Goal: Browse casually

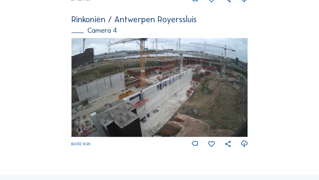
scroll to position [684, 0]
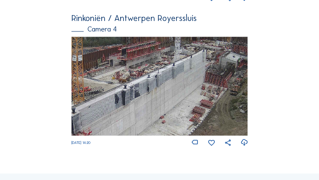
drag, startPoint x: 215, startPoint y: 88, endPoint x: 196, endPoint y: 109, distance: 28.6
click at [196, 109] on img at bounding box center [159, 86] width 177 height 99
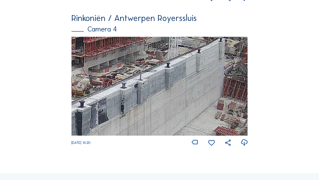
drag, startPoint x: 127, startPoint y: 117, endPoint x: 237, endPoint y: 71, distance: 119.6
click at [237, 71] on img at bounding box center [159, 86] width 177 height 99
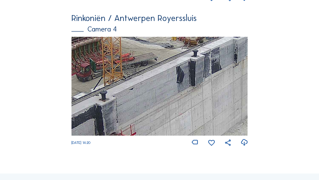
drag, startPoint x: 175, startPoint y: 91, endPoint x: 185, endPoint y: 64, distance: 29.1
click at [185, 65] on img at bounding box center [159, 86] width 177 height 99
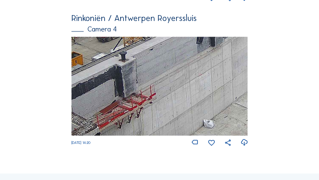
drag, startPoint x: 179, startPoint y: 80, endPoint x: 187, endPoint y: 78, distance: 9.1
click at [186, 73] on img at bounding box center [159, 86] width 177 height 99
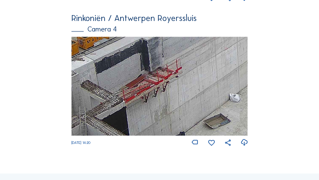
drag, startPoint x: 198, startPoint y: 82, endPoint x: 203, endPoint y: 79, distance: 5.5
click at [201, 80] on img at bounding box center [159, 86] width 177 height 99
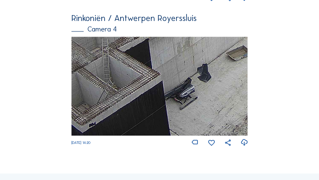
drag, startPoint x: 137, startPoint y: 65, endPoint x: 150, endPoint y: 59, distance: 13.5
click at [149, 56] on img at bounding box center [159, 86] width 177 height 99
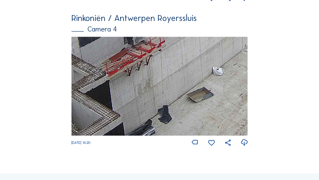
drag, startPoint x: 199, startPoint y: 75, endPoint x: 128, endPoint y: 133, distance: 91.5
click at [128, 133] on img at bounding box center [159, 86] width 177 height 99
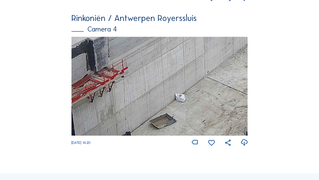
drag, startPoint x: 186, startPoint y: 77, endPoint x: 153, endPoint y: 76, distance: 32.8
click at [159, 108] on img at bounding box center [159, 86] width 177 height 99
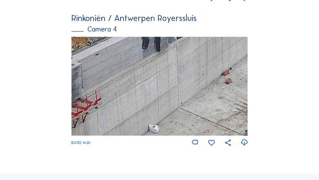
drag, startPoint x: 146, startPoint y: 89, endPoint x: 116, endPoint y: 88, distance: 29.9
click at [124, 92] on img at bounding box center [159, 86] width 177 height 99
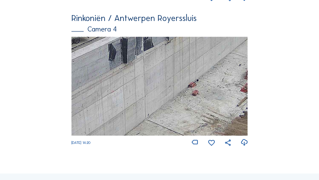
click at [109, 92] on img at bounding box center [159, 86] width 177 height 99
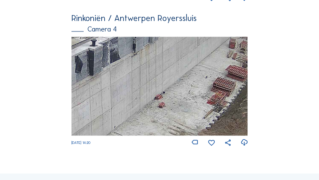
click at [132, 94] on img at bounding box center [159, 86] width 177 height 99
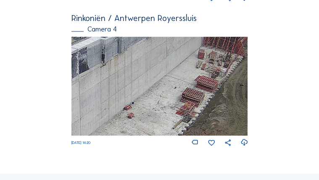
drag, startPoint x: 151, startPoint y: 87, endPoint x: 129, endPoint y: 92, distance: 22.1
click at [135, 94] on img at bounding box center [159, 86] width 177 height 99
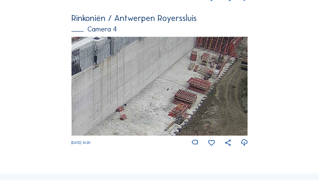
drag, startPoint x: 140, startPoint y: 89, endPoint x: 123, endPoint y: 91, distance: 16.5
click at [130, 92] on img at bounding box center [159, 86] width 177 height 99
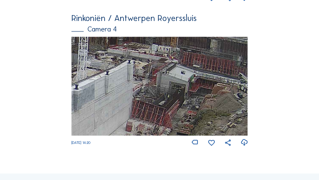
drag, startPoint x: 166, startPoint y: 79, endPoint x: 116, endPoint y: 140, distance: 79.2
click at [116, 136] on img at bounding box center [159, 86] width 177 height 99
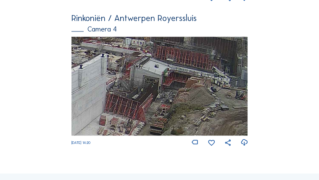
drag, startPoint x: 228, startPoint y: 95, endPoint x: 210, endPoint y: 89, distance: 18.7
click at [210, 89] on img at bounding box center [159, 86] width 177 height 99
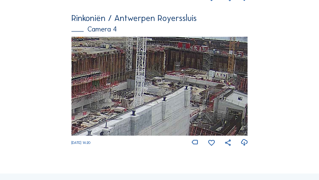
drag, startPoint x: 194, startPoint y: 85, endPoint x: 290, endPoint y: 106, distance: 97.6
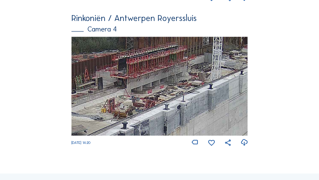
drag, startPoint x: 134, startPoint y: 99, endPoint x: 211, endPoint y: 87, distance: 78.2
click at [216, 82] on img at bounding box center [159, 86] width 177 height 99
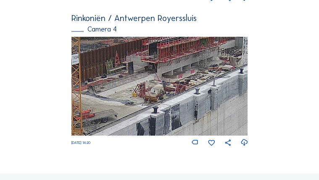
drag, startPoint x: 203, startPoint y: 91, endPoint x: 44, endPoint y: 79, distance: 159.7
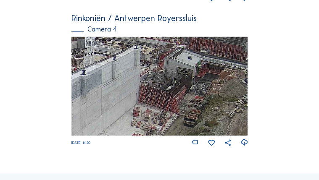
drag, startPoint x: 180, startPoint y: 83, endPoint x: 180, endPoint y: 92, distance: 8.8
click at [180, 92] on img at bounding box center [159, 86] width 177 height 99
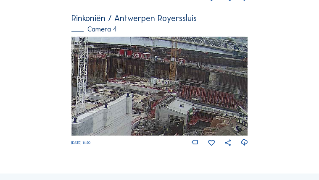
drag, startPoint x: 173, startPoint y: 75, endPoint x: 165, endPoint y: 123, distance: 48.7
click at [165, 123] on img at bounding box center [159, 86] width 177 height 99
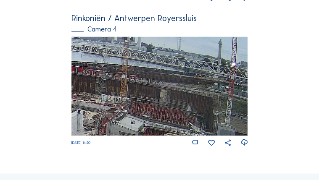
drag, startPoint x: 155, startPoint y: 104, endPoint x: 115, endPoint y: 99, distance: 39.8
click at [115, 99] on img at bounding box center [159, 86] width 177 height 99
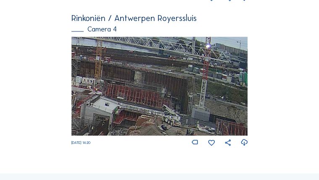
drag, startPoint x: 196, startPoint y: 90, endPoint x: 162, endPoint y: 59, distance: 45.5
click at [163, 59] on img at bounding box center [159, 86] width 177 height 99
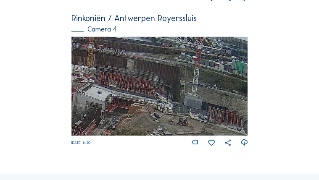
drag, startPoint x: 232, startPoint y: 97, endPoint x: 180, endPoint y: 73, distance: 57.0
click at [180, 73] on img at bounding box center [159, 86] width 177 height 99
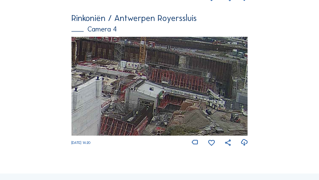
drag, startPoint x: 176, startPoint y: 87, endPoint x: 277, endPoint y: 102, distance: 102.0
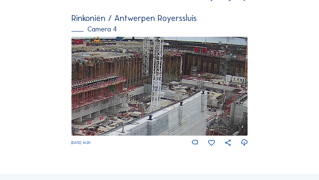
drag, startPoint x: 265, startPoint y: 102, endPoint x: 293, endPoint y: 100, distance: 27.8
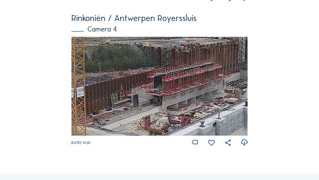
drag, startPoint x: 204, startPoint y: 114, endPoint x: 205, endPoint y: 101, distance: 12.7
click at [205, 101] on img at bounding box center [159, 86] width 177 height 99
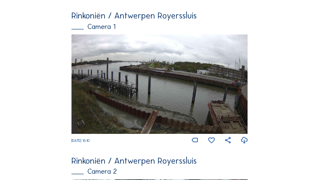
scroll to position [96, 0]
